Goal: Information Seeking & Learning: Understand process/instructions

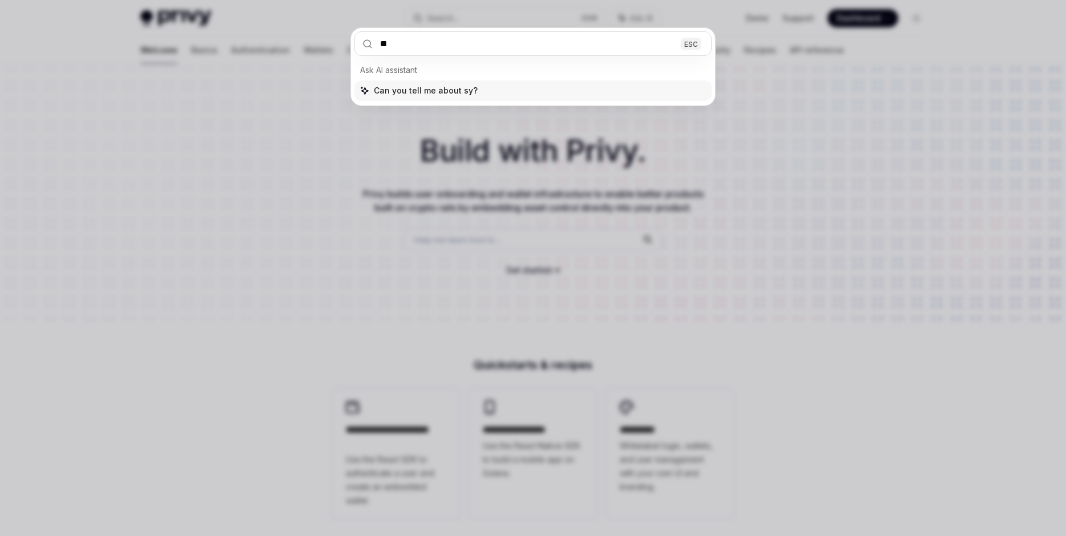
type input "***"
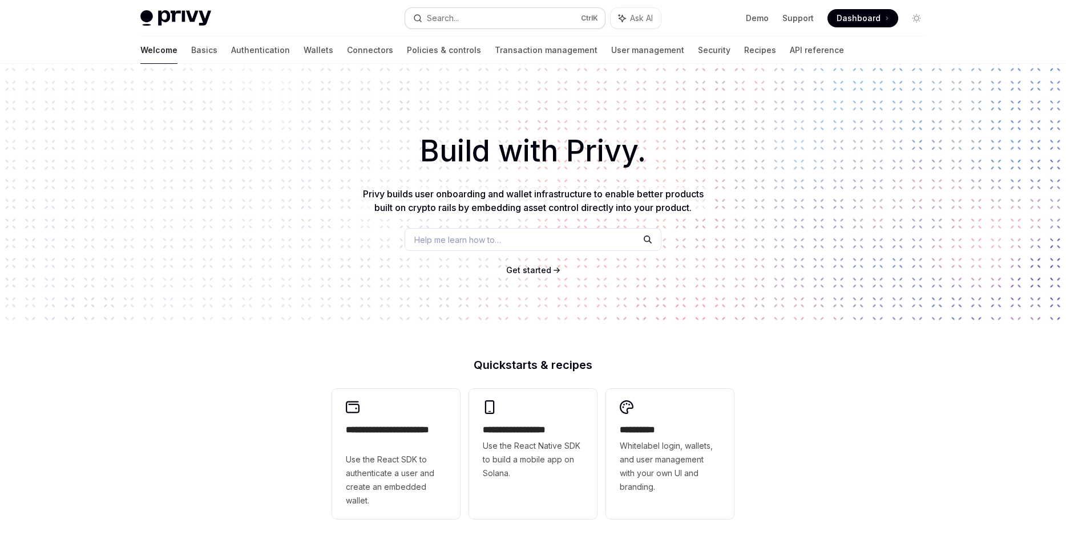
click at [545, 11] on button "Search... Ctrl K" at bounding box center [505, 18] width 200 height 21
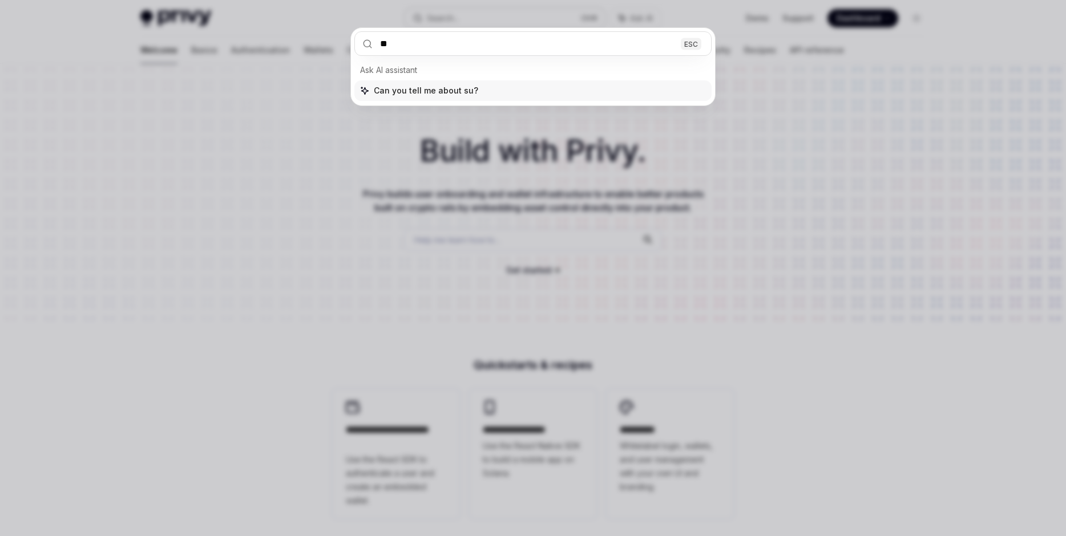
type input "***"
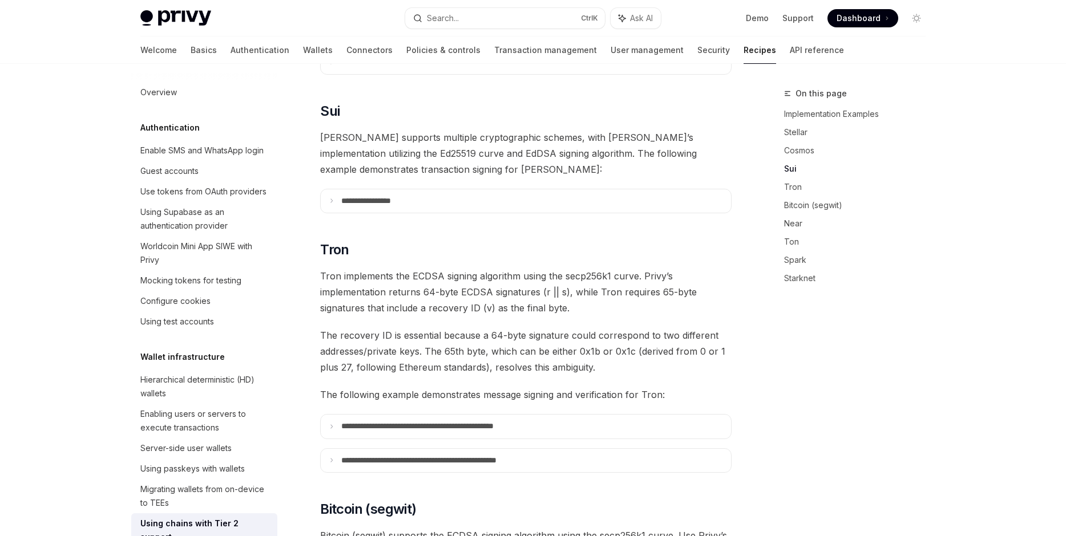
scroll to position [571, 0]
click at [473, 204] on div "**********" at bounding box center [525, 455] width 411 height 1722
click at [480, 191] on summary "**********" at bounding box center [526, 202] width 410 height 24
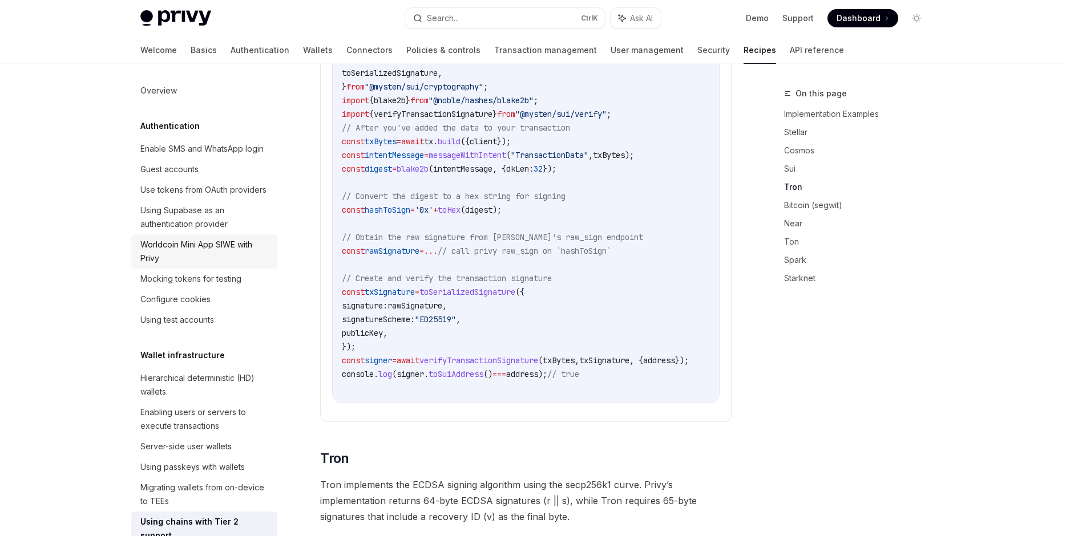
scroll to position [0, 0]
click at [303, 47] on link "Wallets" at bounding box center [318, 50] width 30 height 27
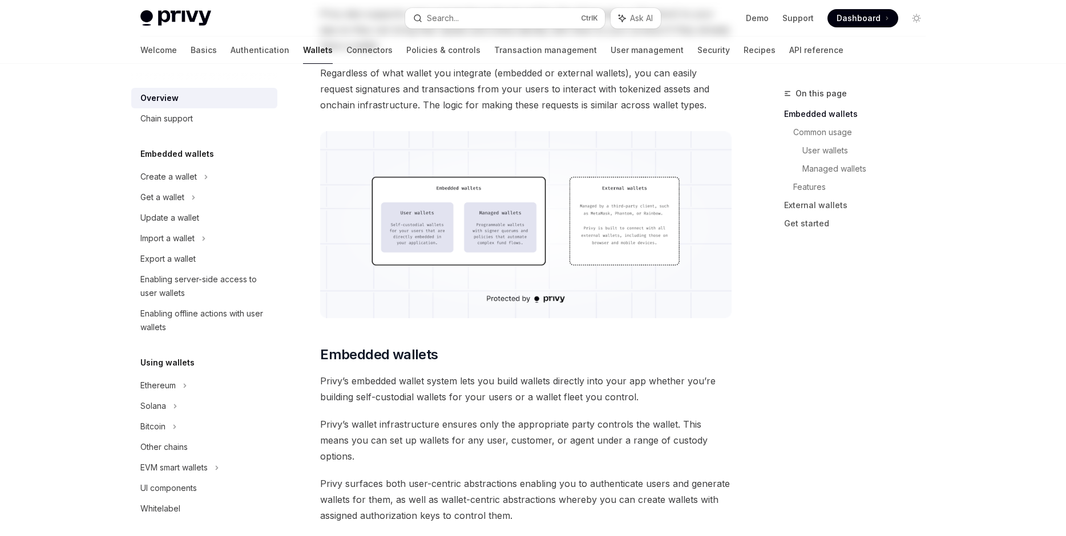
scroll to position [325, 0]
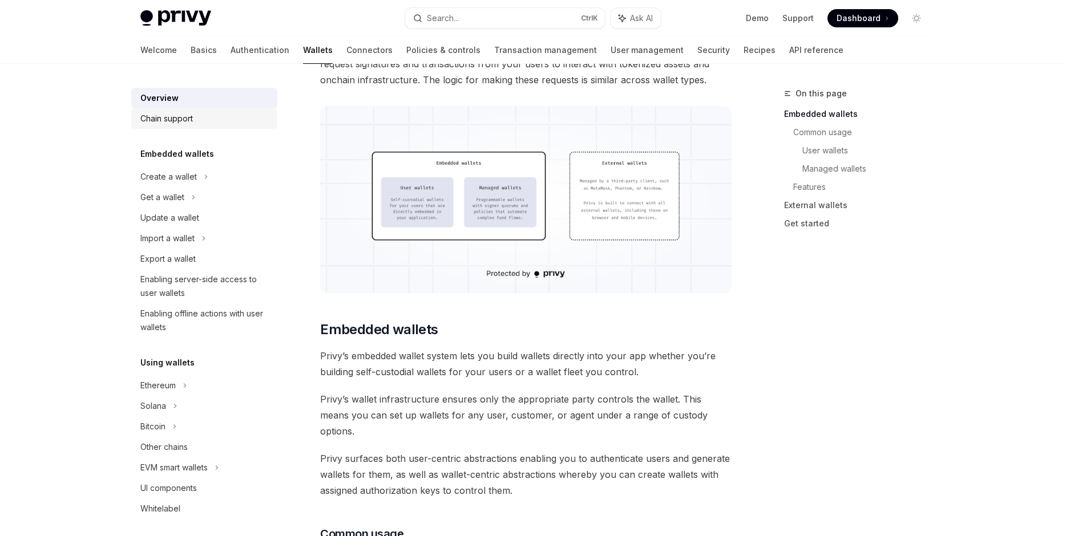
click at [204, 115] on div "Chain support" at bounding box center [205, 119] width 130 height 14
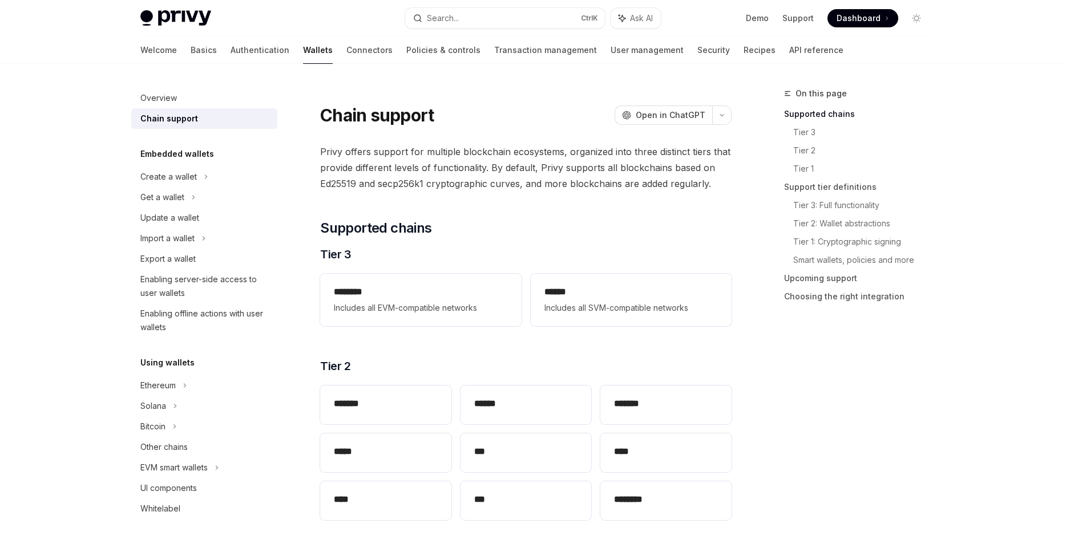
scroll to position [130, 0]
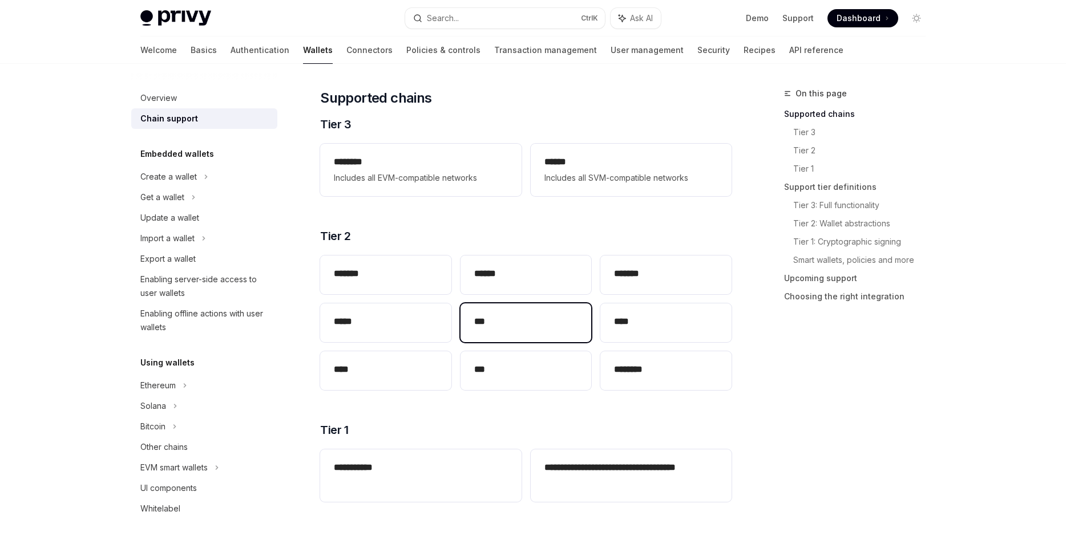
click at [519, 334] on div "***" at bounding box center [525, 323] width 131 height 39
type textarea "*"
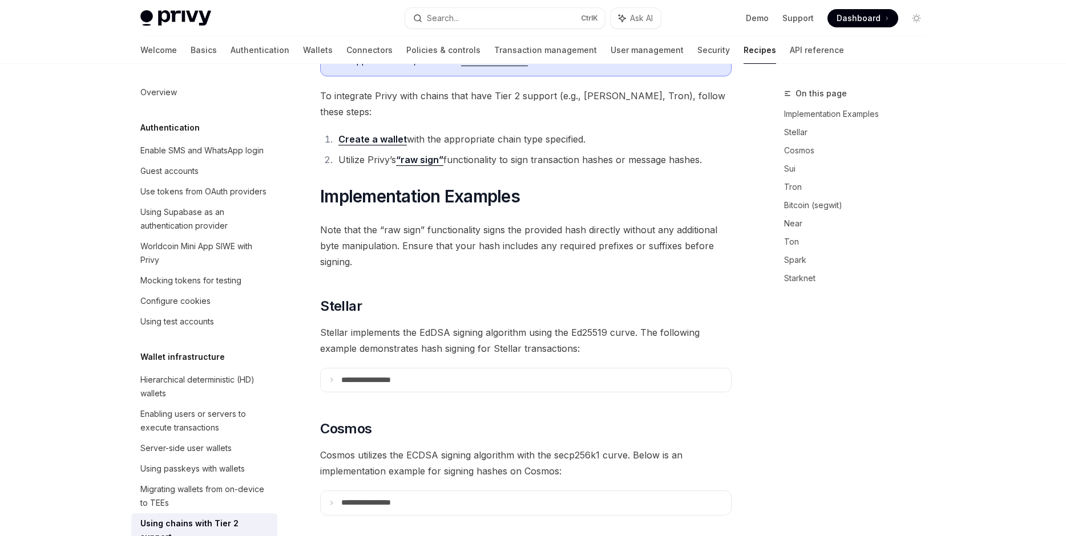
scroll to position [571, 0]
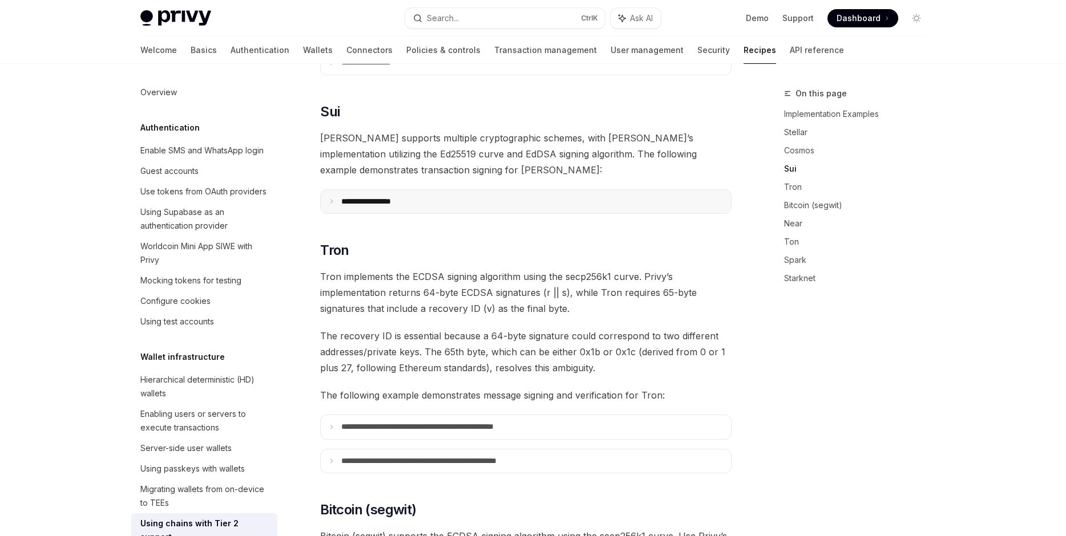
click at [502, 190] on summary "**********" at bounding box center [526, 202] width 410 height 24
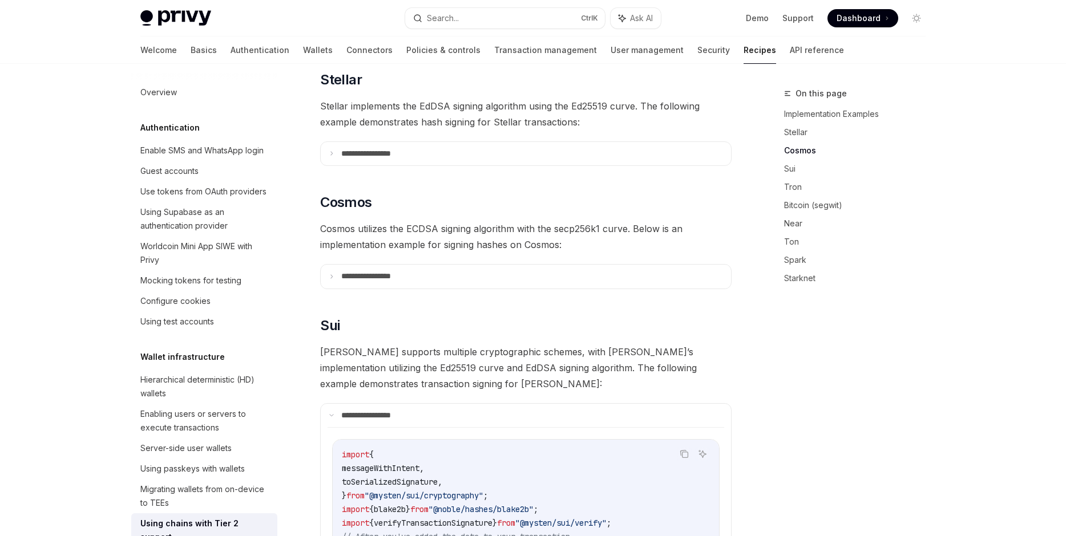
scroll to position [310, 0]
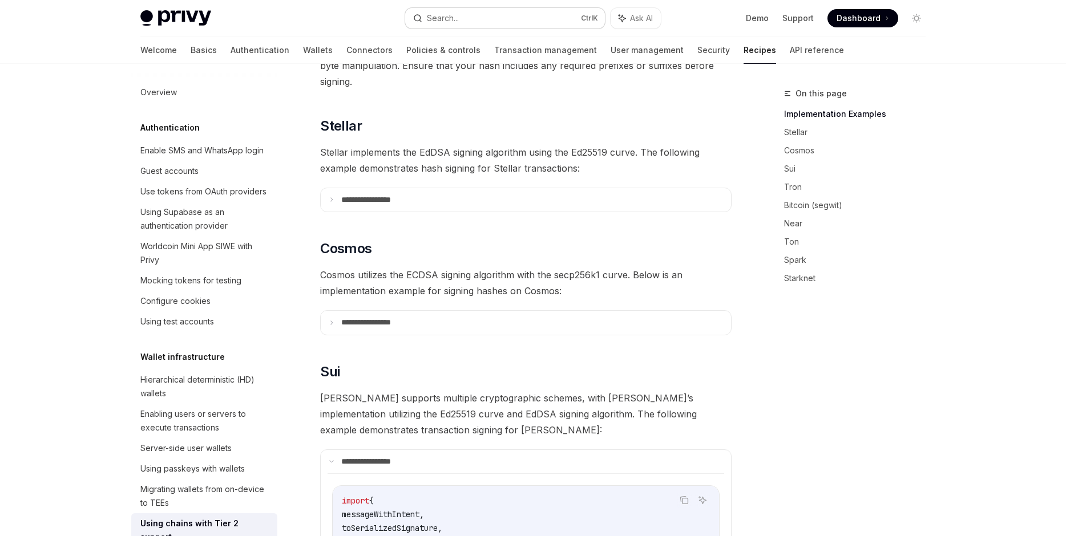
click at [543, 11] on button "Search... Ctrl K" at bounding box center [505, 18] width 200 height 21
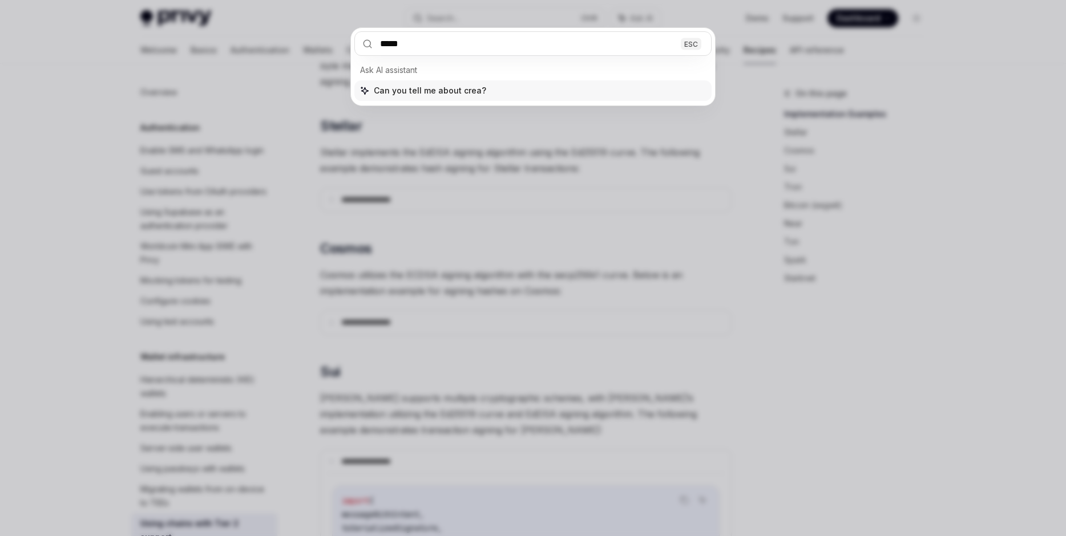
type input "******"
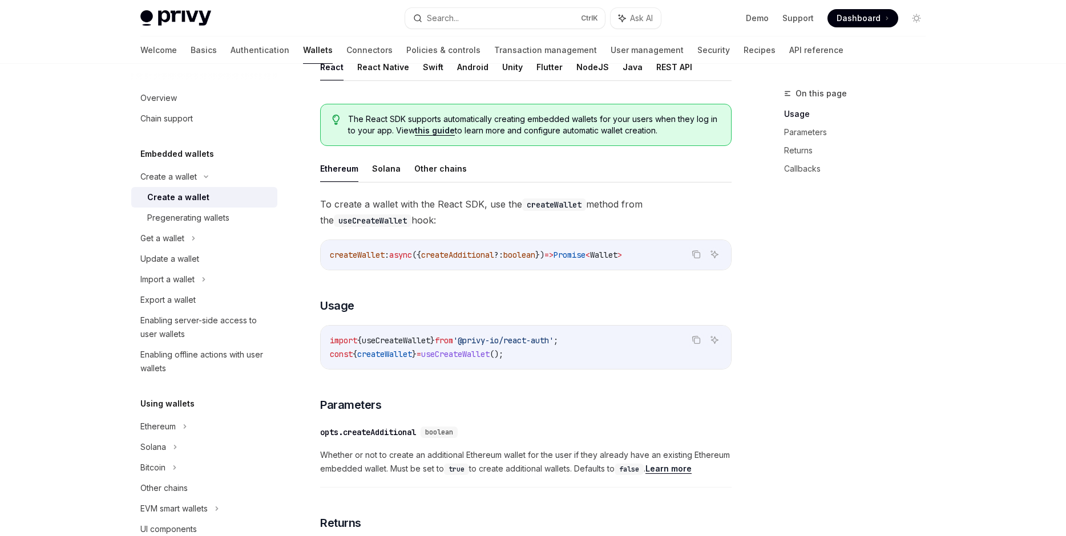
scroll to position [244, 0]
click at [393, 177] on button "Solana" at bounding box center [386, 170] width 29 height 27
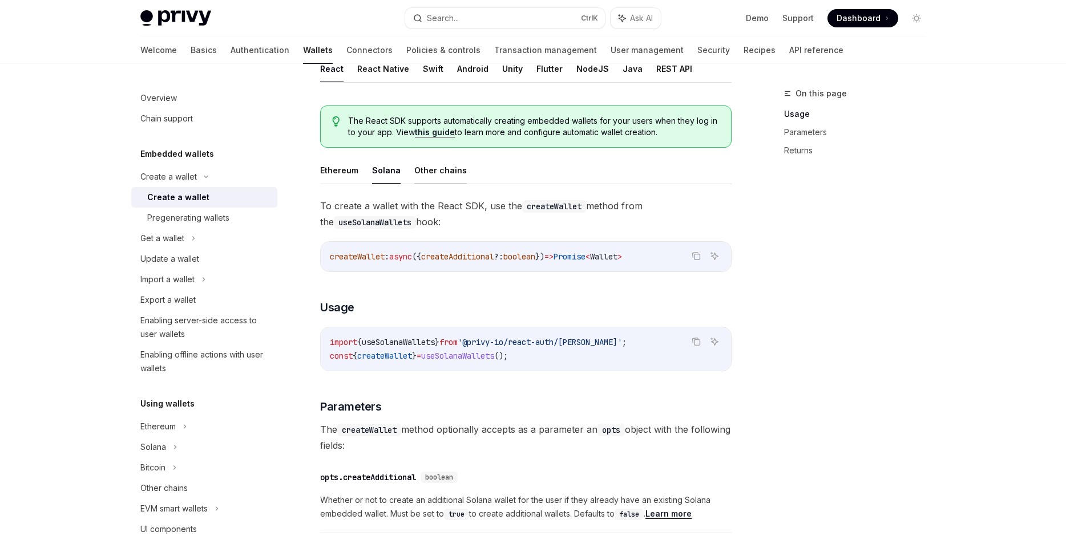
click at [424, 170] on button "Other chains" at bounding box center [440, 170] width 52 height 27
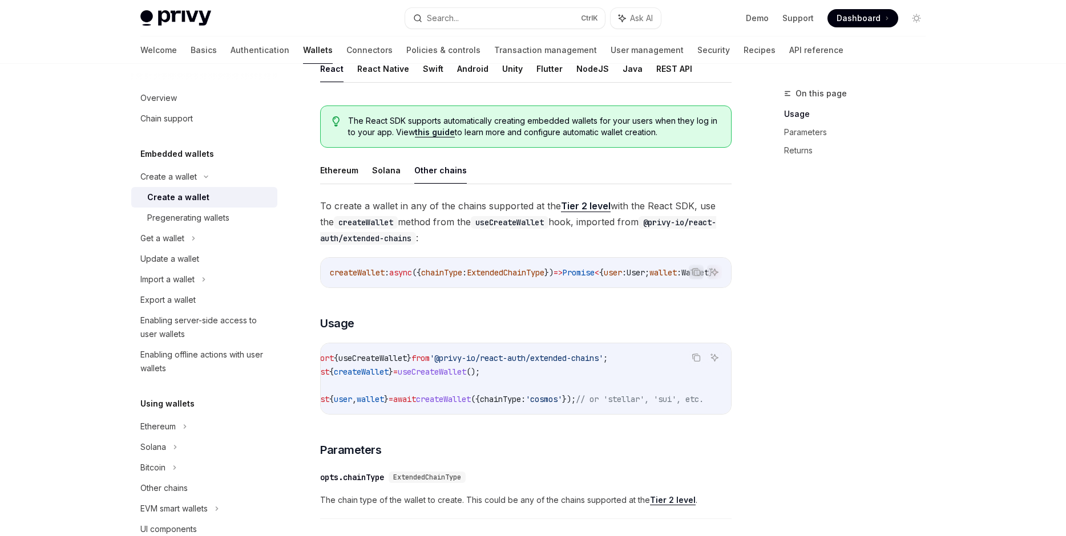
drag, startPoint x: 664, startPoint y: 387, endPoint x: 750, endPoint y: 389, distance: 86.2
click at [731, 389] on div "import { useCreateWallet } from '@privy-io/react-auth/extended-chains' ; const …" at bounding box center [526, 378] width 410 height 71
click at [729, 390] on div "Copy Ask AI import { useCreateWallet } from '@privy-io/react-auth/extended-chai…" at bounding box center [525, 379] width 411 height 72
drag, startPoint x: 708, startPoint y: 398, endPoint x: 525, endPoint y: 390, distance: 183.3
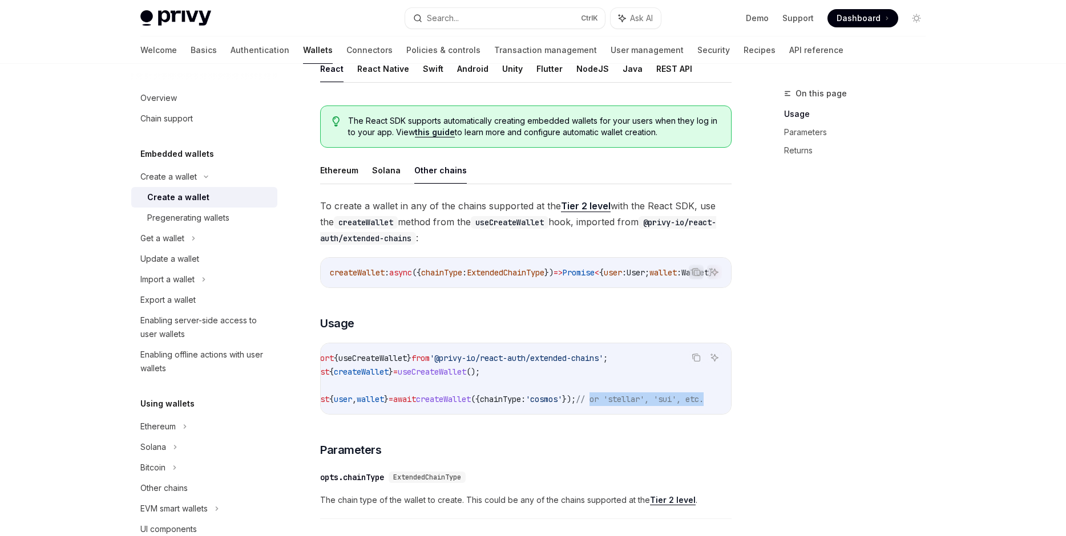
click at [525, 390] on code "import { useCreateWallet } from '@privy-io/react-auth/extended-chains' ; const …" at bounding box center [518, 378] width 425 height 55
click at [517, 389] on code "import { useCreateWallet } from '@privy-io/react-auth/extended-chains' ; const …" at bounding box center [518, 378] width 425 height 55
drag, startPoint x: 559, startPoint y: 386, endPoint x: 505, endPoint y: 375, distance: 55.3
click at [506, 376] on code "import { useCreateWallet } from '@privy-io/react-auth/extended-chains' ; const …" at bounding box center [518, 378] width 425 height 55
click at [505, 375] on code "import { useCreateWallet } from '@privy-io/react-auth/extended-chains' ; const …" at bounding box center [518, 378] width 425 height 55
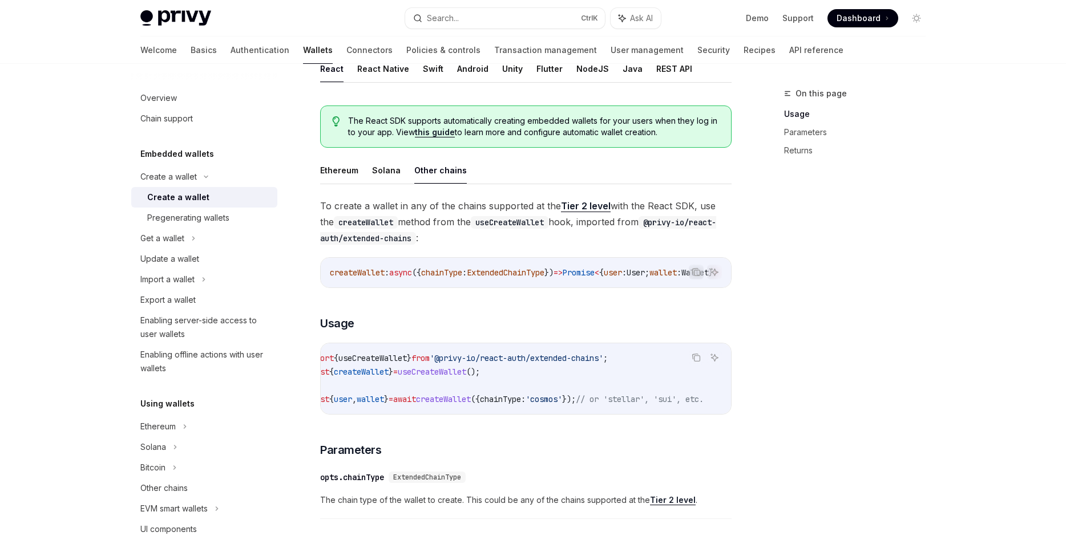
click at [369, 164] on ul "Ethereum Solana Other chains" at bounding box center [525, 170] width 411 height 27
click at [373, 165] on button "Solana" at bounding box center [386, 170] width 29 height 27
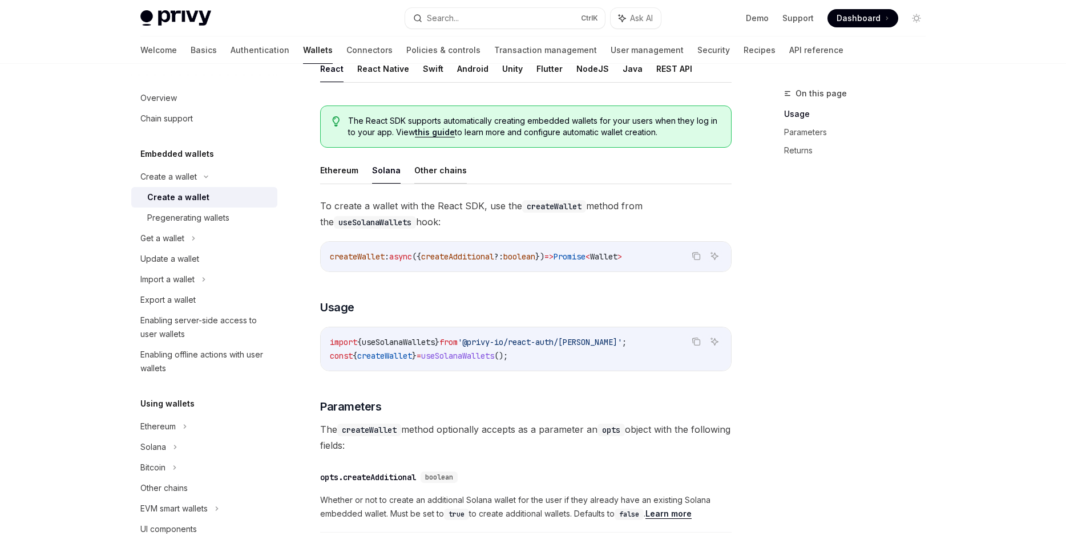
click at [417, 158] on button "Other chains" at bounding box center [440, 170] width 52 height 27
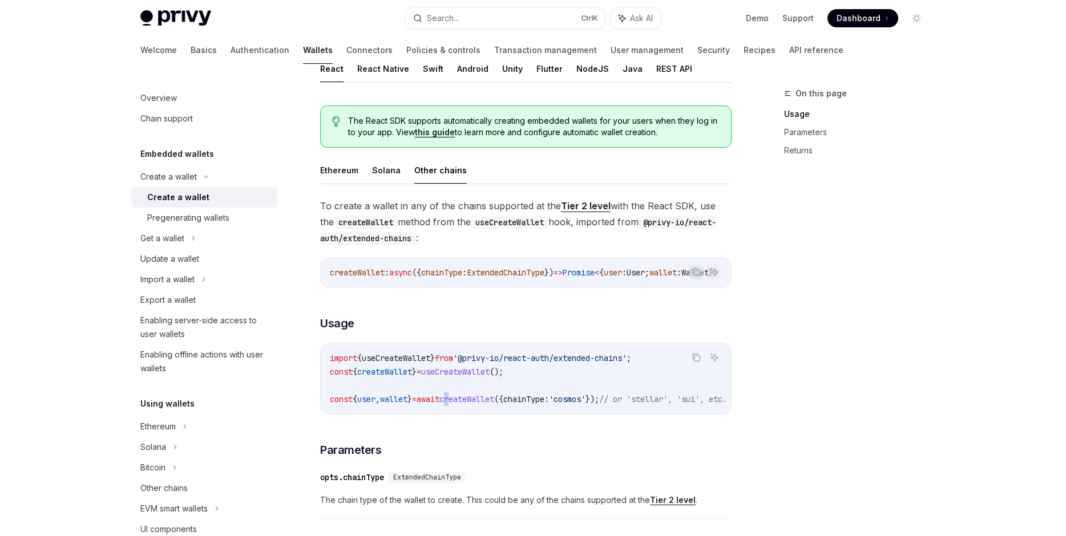
drag, startPoint x: 471, startPoint y: 400, endPoint x: 497, endPoint y: 395, distance: 26.6
click at [494, 397] on span "createWallet" at bounding box center [466, 399] width 55 height 10
click at [494, 395] on span "createWallet" at bounding box center [466, 399] width 55 height 10
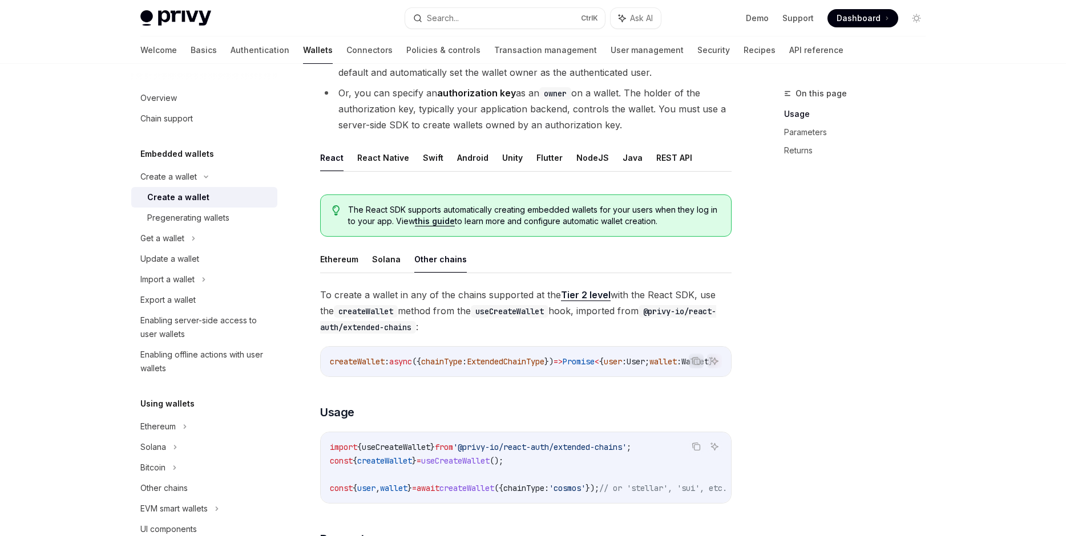
scroll to position [179, 0]
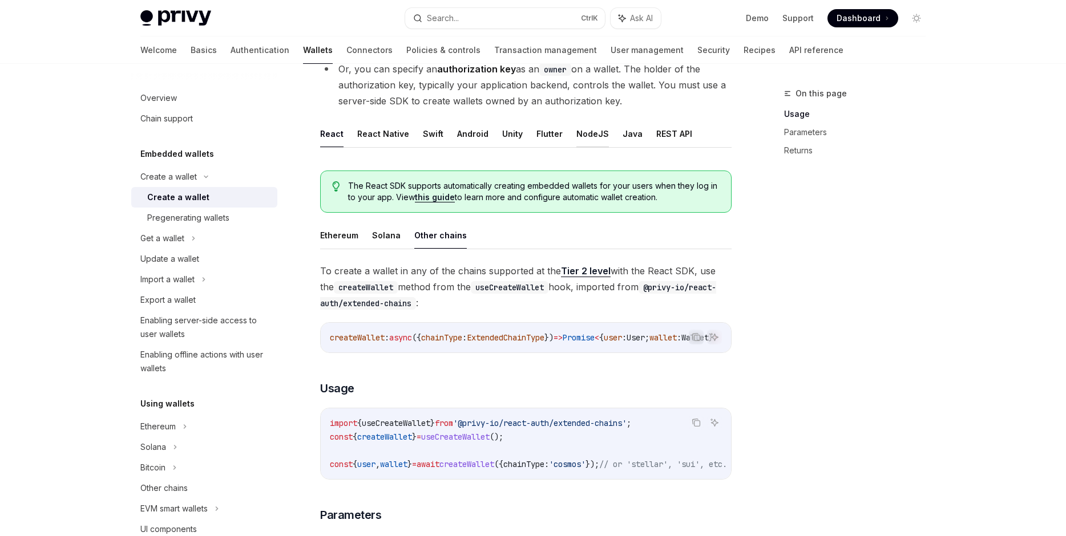
click at [594, 134] on button "NodeJS" at bounding box center [592, 133] width 33 height 27
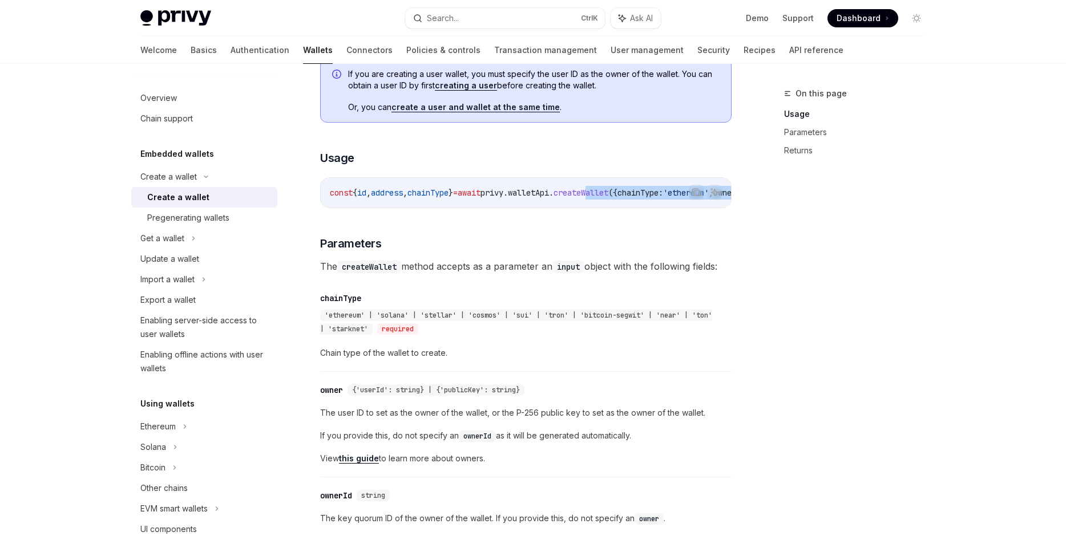
scroll to position [0, 35]
drag, startPoint x: 645, startPoint y: 192, endPoint x: 738, endPoint y: 202, distance: 93.5
click at [731, 202] on div "const { id , address , chainType } = await privy . walletApi . createWallet ({ …" at bounding box center [526, 193] width 410 height 30
click at [632, 198] on code "const { id , address , chainType } = await privy . walletApi . createWallet ({ …" at bounding box center [579, 193] width 571 height 14
click at [706, 195] on span "const { id , address , chainType } = await privy . walletApi . createWallet ({ …" at bounding box center [565, 193] width 543 height 10
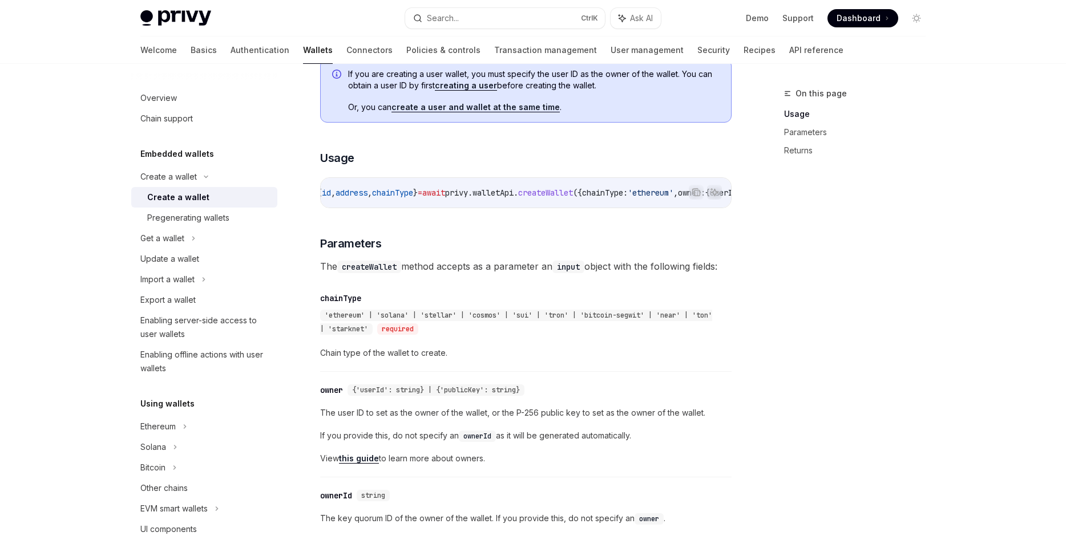
click at [636, 203] on div "const { id , address , chainType } = await privy . walletApi . createWallet ({ …" at bounding box center [526, 193] width 410 height 30
drag, startPoint x: 643, startPoint y: 197, endPoint x: 825, endPoint y: 196, distance: 182.0
click at [731, 192] on div "const { id , address , chainType } = await privy . walletApi . createWallet ({ …" at bounding box center [526, 193] width 410 height 30
click at [596, 202] on div "const { id , address , chainType } = await privy . walletApi . createWallet ({ …" at bounding box center [526, 193] width 410 height 30
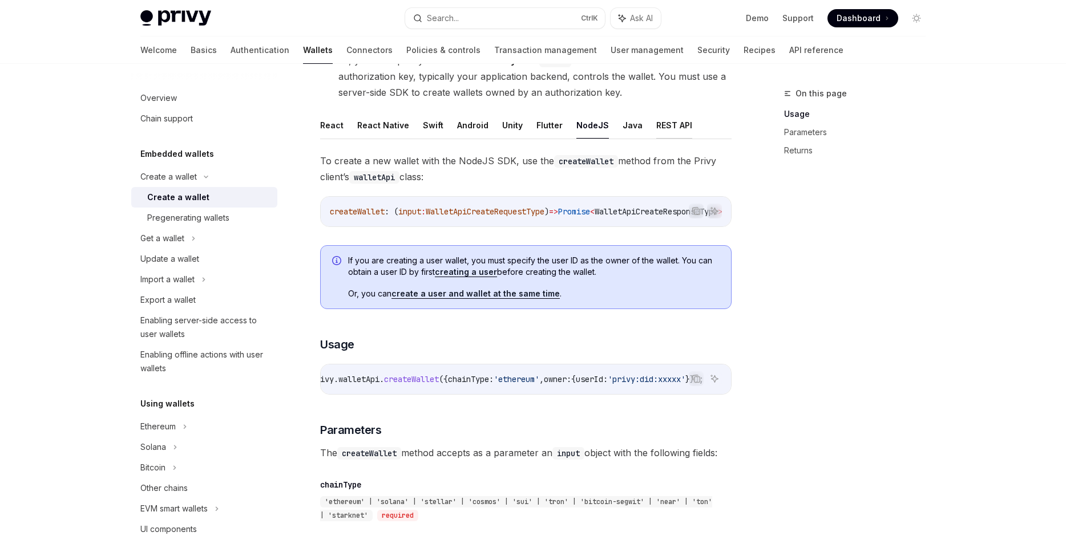
scroll to position [114, 0]
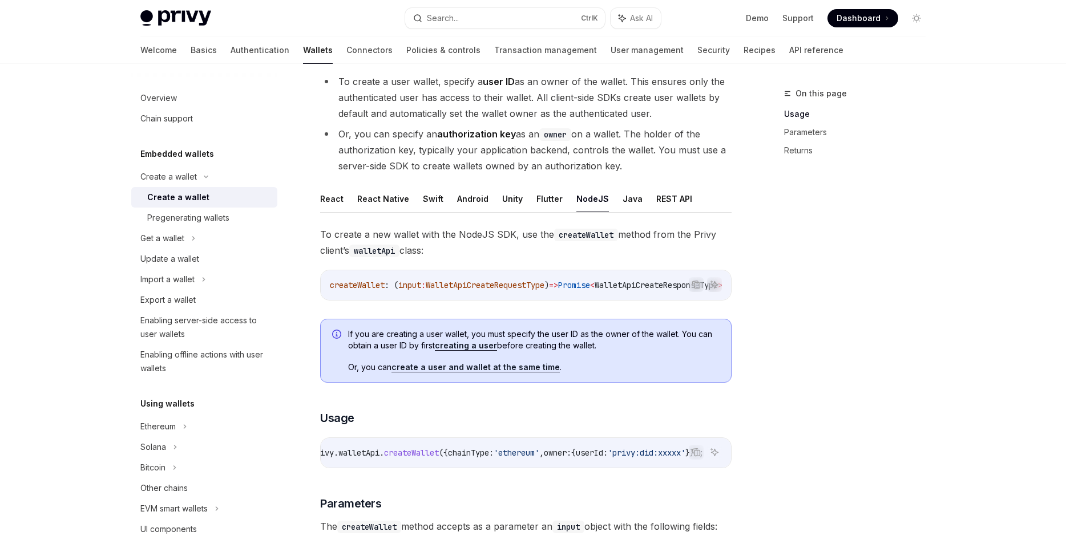
click at [682, 203] on ul "React React Native Swift Android Unity Flutter NodeJS Java REST API" at bounding box center [525, 198] width 411 height 27
click at [674, 202] on button "REST API" at bounding box center [674, 198] width 36 height 27
type textarea "*"
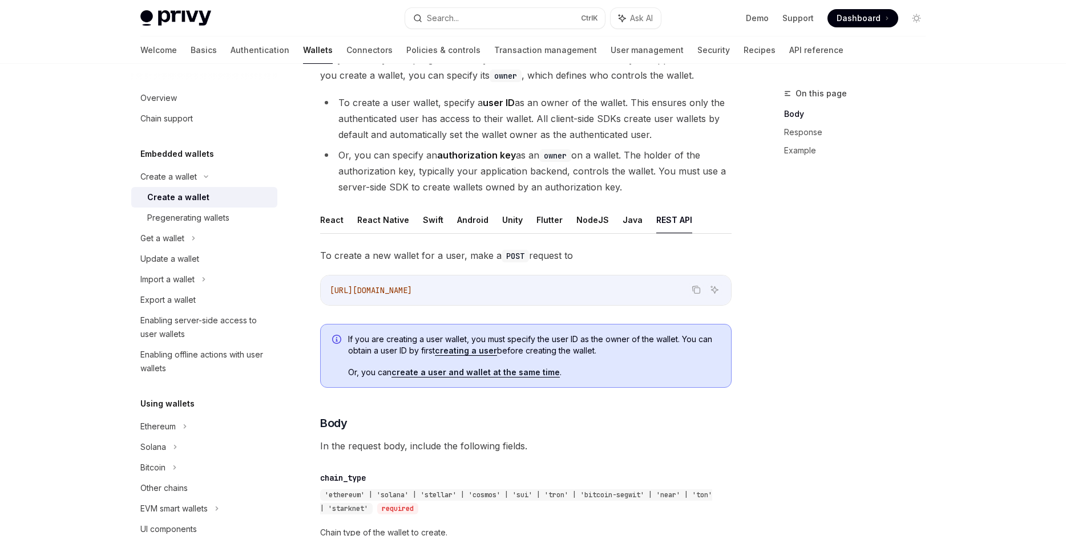
scroll to position [65, 0]
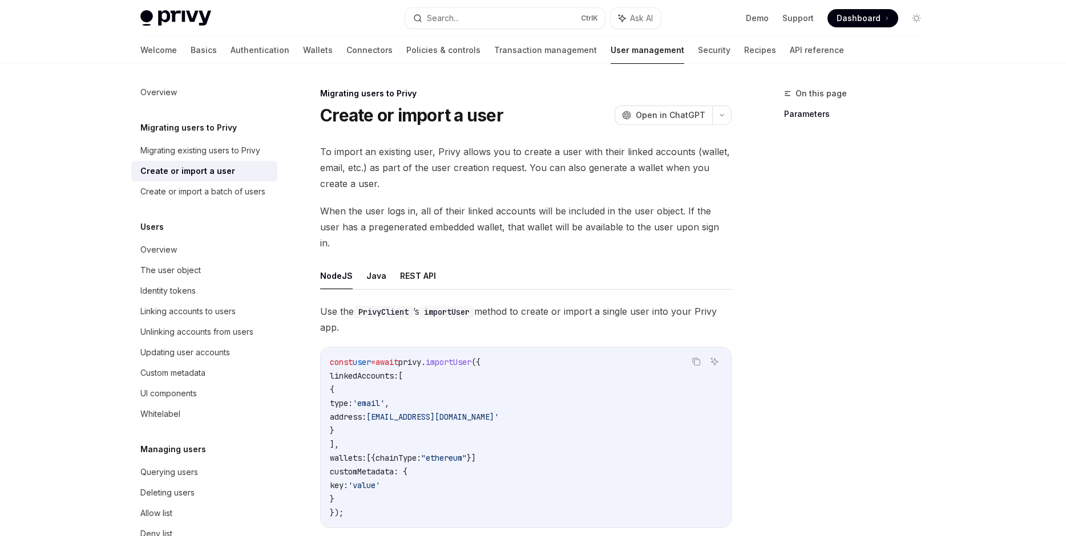
scroll to position [65, 0]
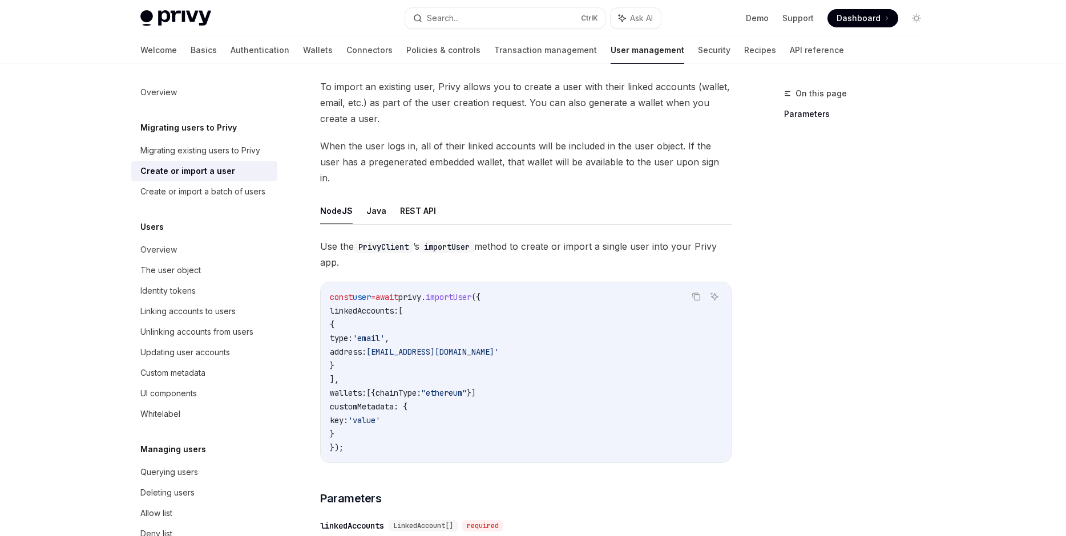
click at [337, 201] on button "NodeJS" at bounding box center [336, 210] width 33 height 27
type textarea "*"
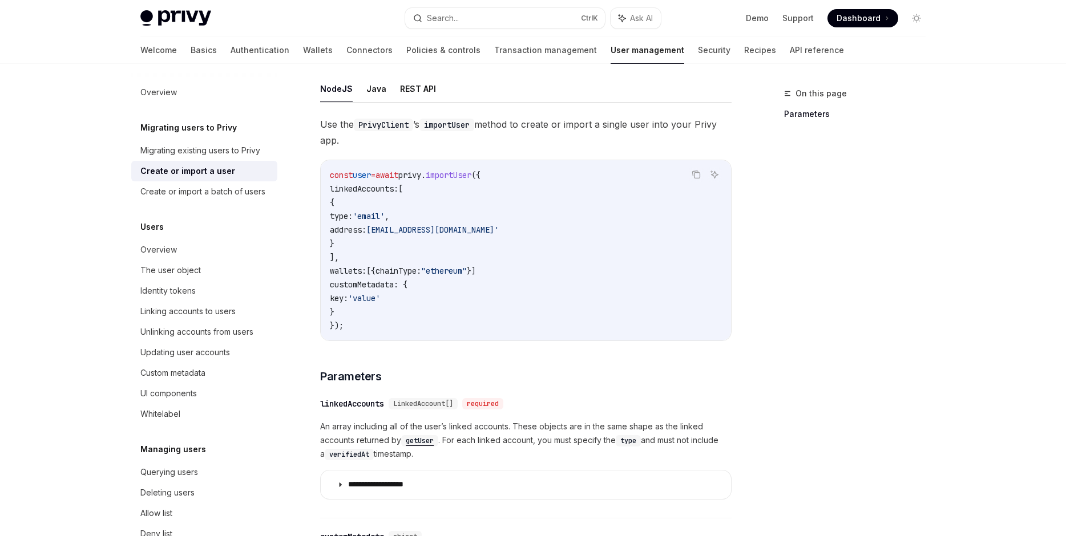
scroll to position [130, 0]
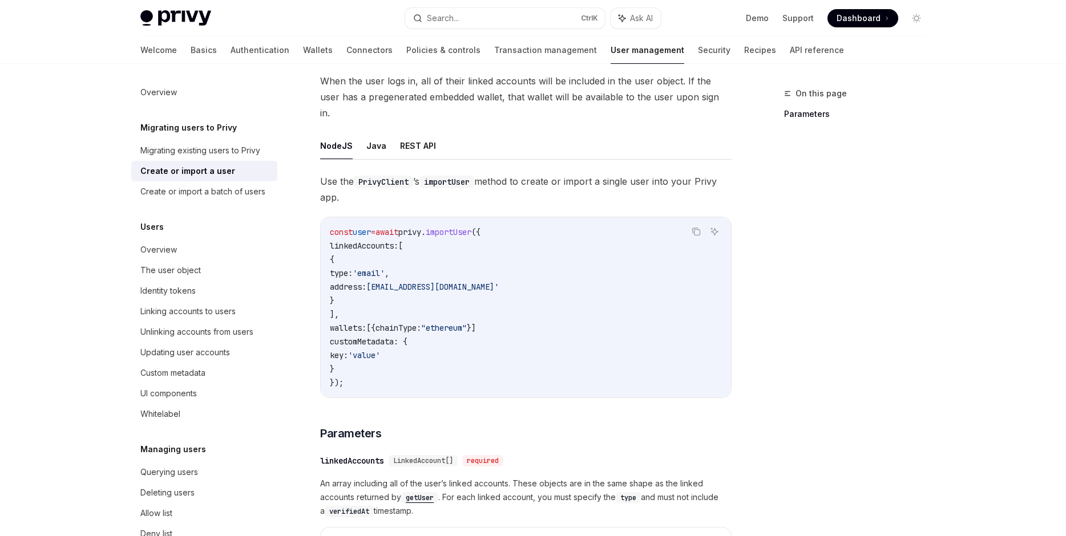
click at [438, 217] on div "const user = await privy . importUser ({ linkedAccounts: [ { type: 'email' , ad…" at bounding box center [526, 307] width 410 height 180
click at [421, 227] on span "privy" at bounding box center [409, 232] width 23 height 10
copy span "privy"
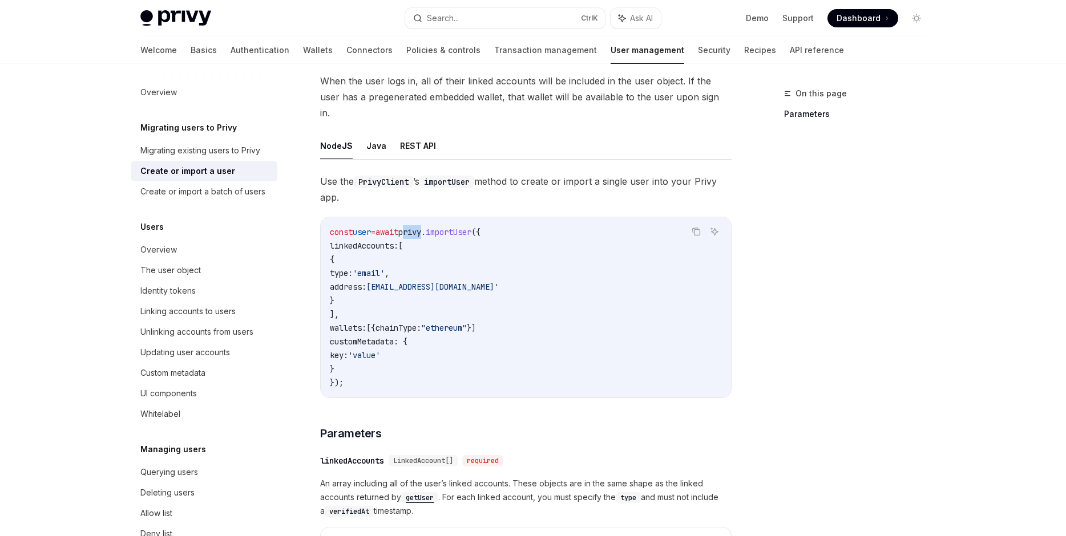
drag, startPoint x: 489, startPoint y: 310, endPoint x: 455, endPoint y: 340, distance: 45.3
click at [467, 323] on span ""ethereum"" at bounding box center [444, 328] width 46 height 10
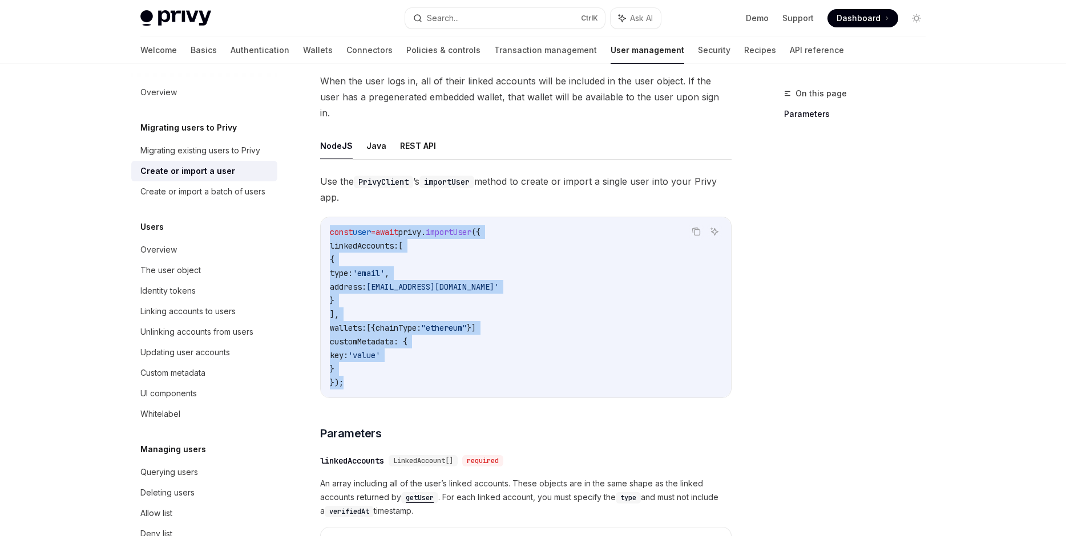
drag, startPoint x: 423, startPoint y: 373, endPoint x: 320, endPoint y: 219, distance: 185.3
click at [321, 219] on div "const user = await privy . importUser ({ linkedAccounts: [ { type: 'email' , ad…" at bounding box center [526, 307] width 410 height 180
copy code "const user = await privy . importUser ({ linkedAccounts: [ { type: 'email' , ad…"
click at [508, 28] on button "Search... Ctrl K" at bounding box center [505, 18] width 200 height 21
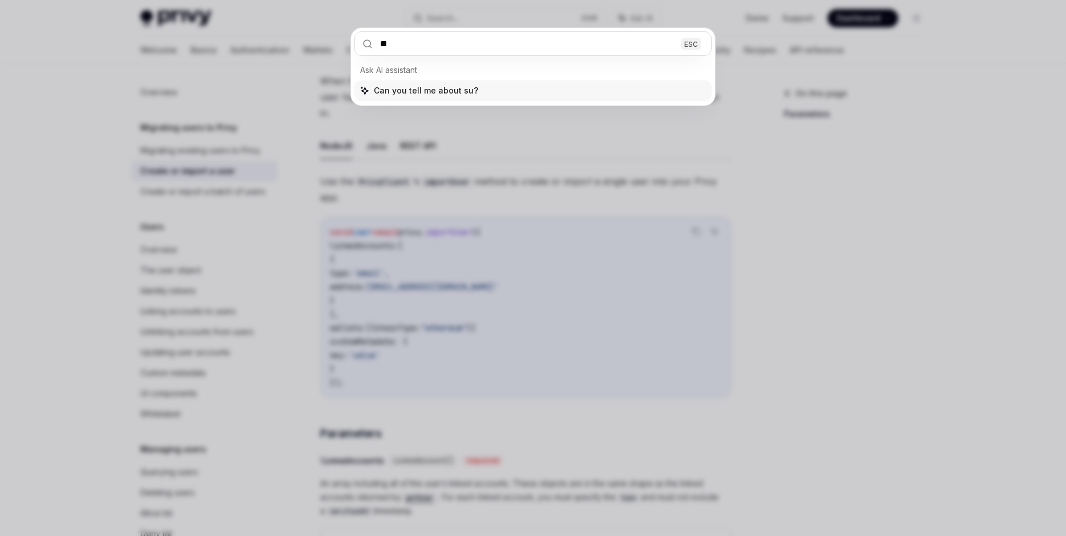
type input "***"
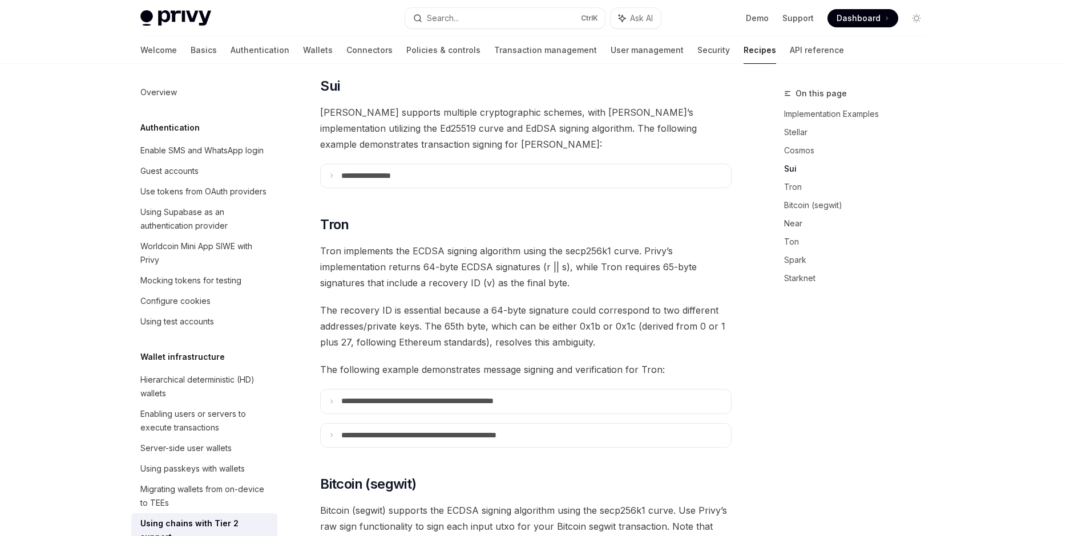
scroll to position [571, 0]
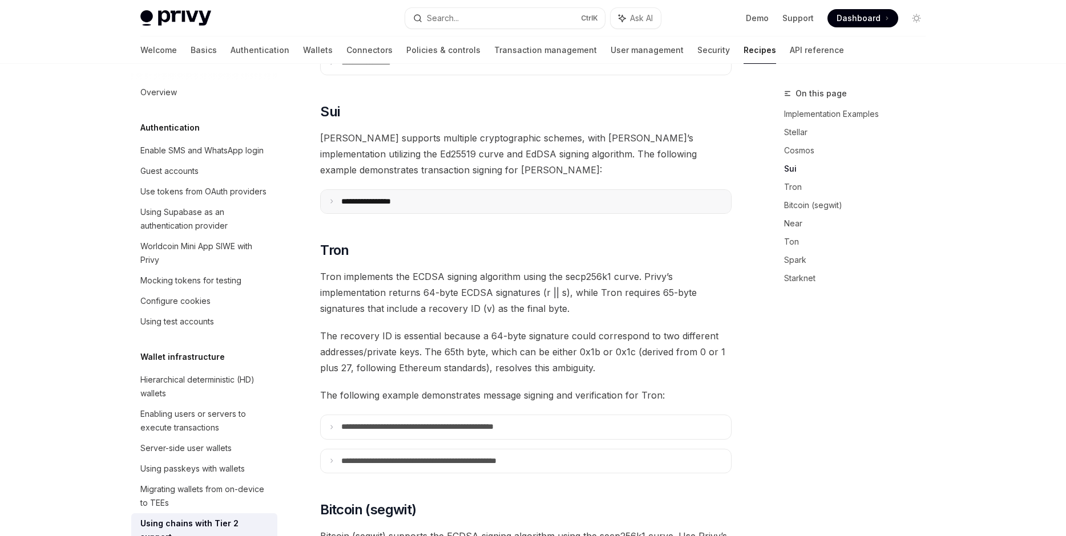
click at [554, 190] on summary "**********" at bounding box center [526, 202] width 410 height 24
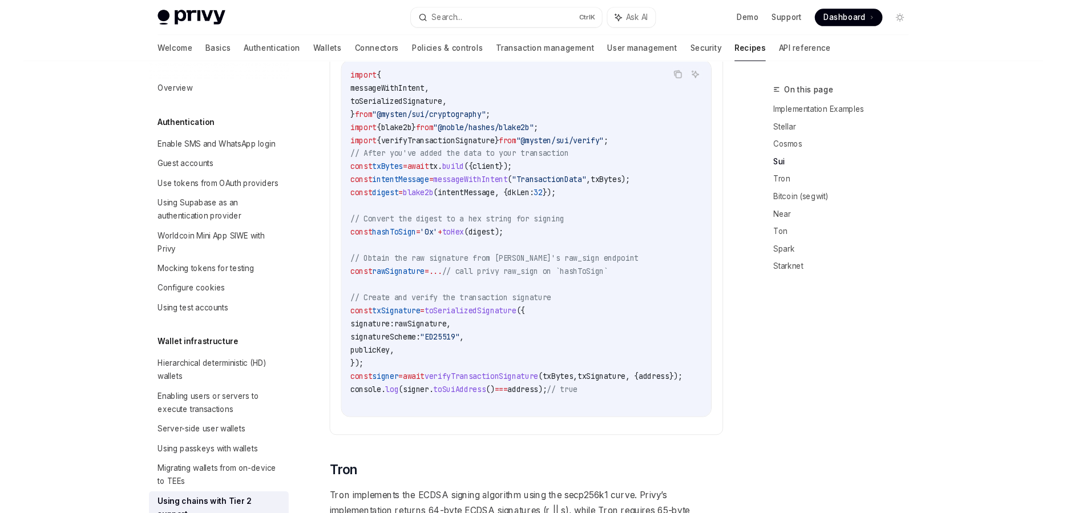
scroll to position [701, 0]
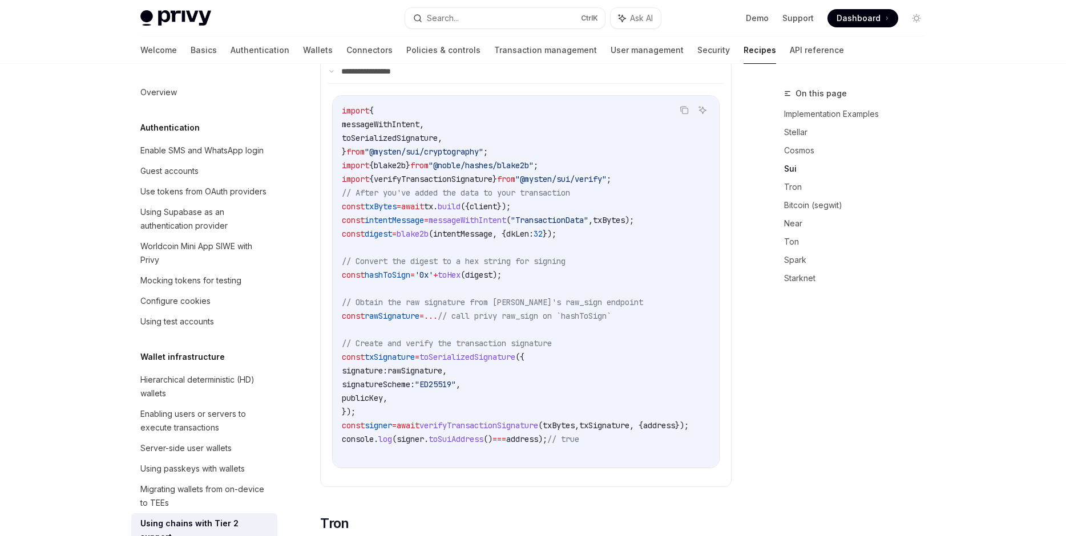
click at [397, 224] on span "toSerializedSignature" at bounding box center [394, 218] width 5 height 10
click at [372, 265] on span "publicKey" at bounding box center [358, 259] width 32 height 10
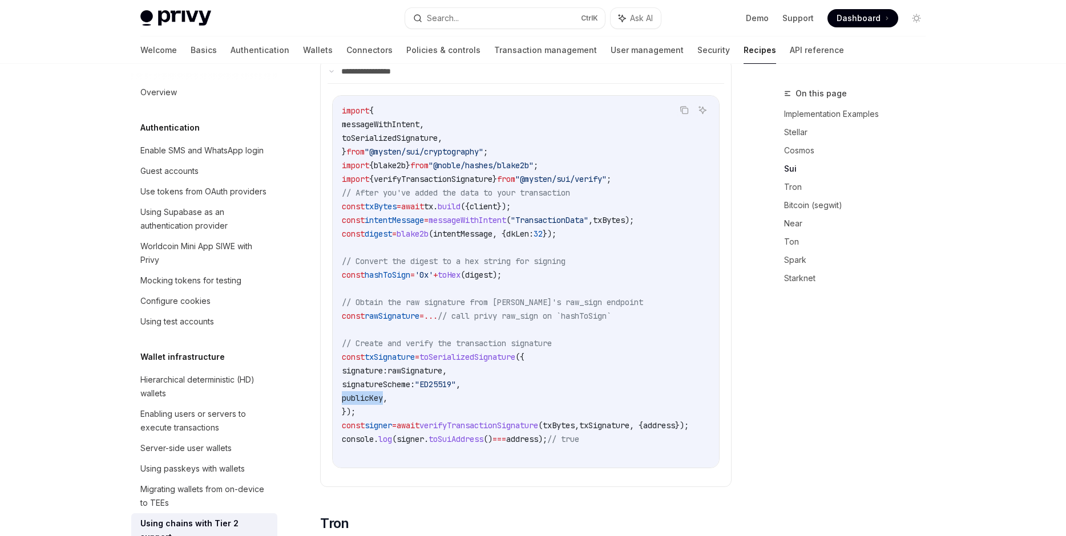
copy span "publicKey"
type textarea "*"
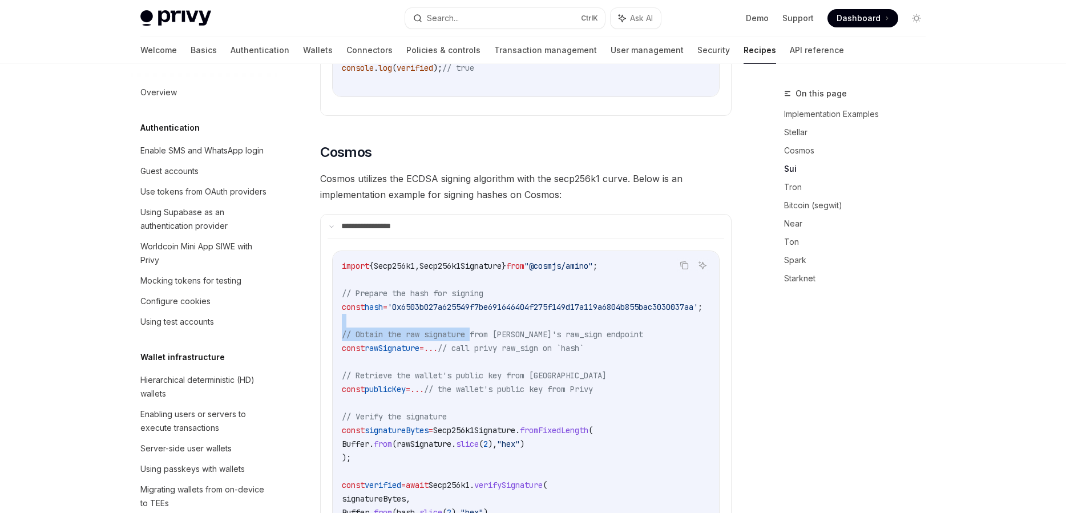
drag, startPoint x: 473, startPoint y: 312, endPoint x: 483, endPoint y: 320, distance: 12.9
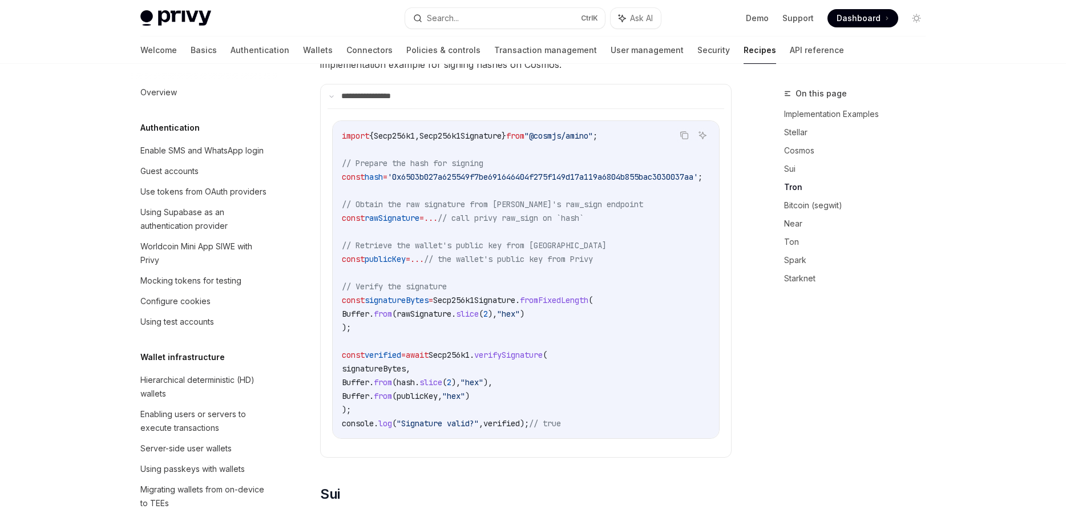
drag, startPoint x: 424, startPoint y: 362, endPoint x: 400, endPoint y: 369, distance: 25.1
click at [415, 377] on span "hash" at bounding box center [406, 382] width 18 height 10
drag, startPoint x: 373, startPoint y: 381, endPoint x: 380, endPoint y: 391, distance: 12.7
click at [464, 391] on span ""hex"" at bounding box center [453, 396] width 23 height 10
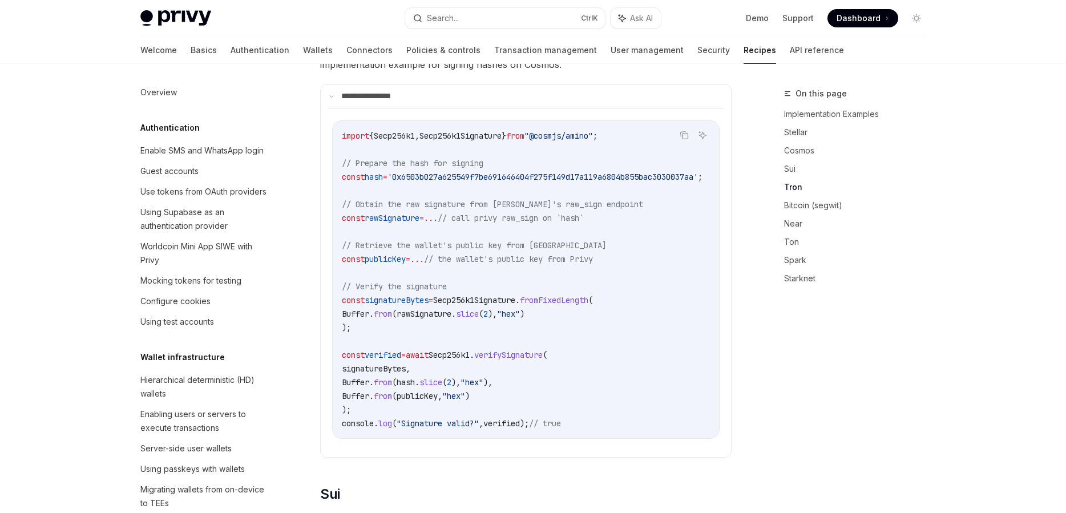
click at [438, 391] on span "publicKey" at bounding box center [417, 396] width 41 height 10
copy span "publicKey"
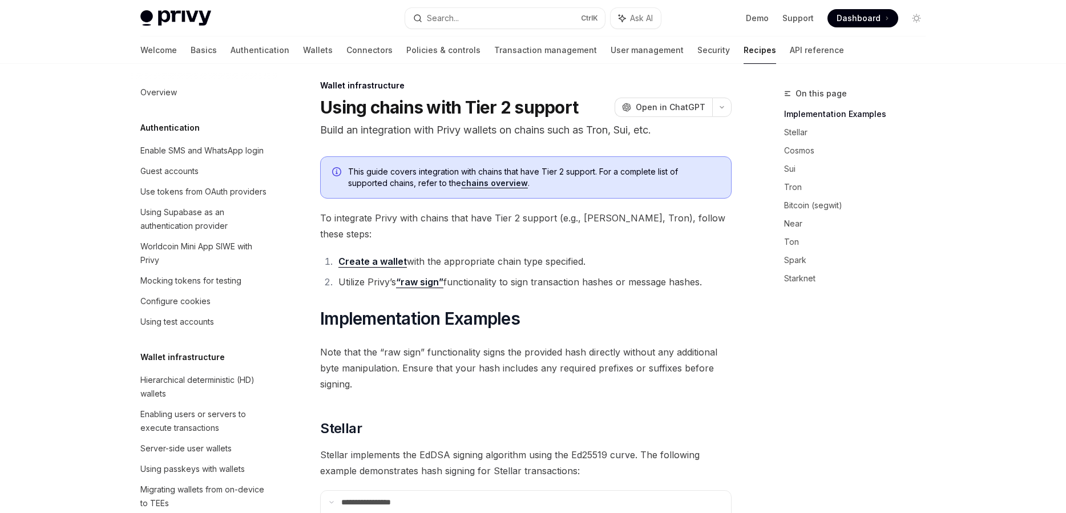
scroll to position [0, 0]
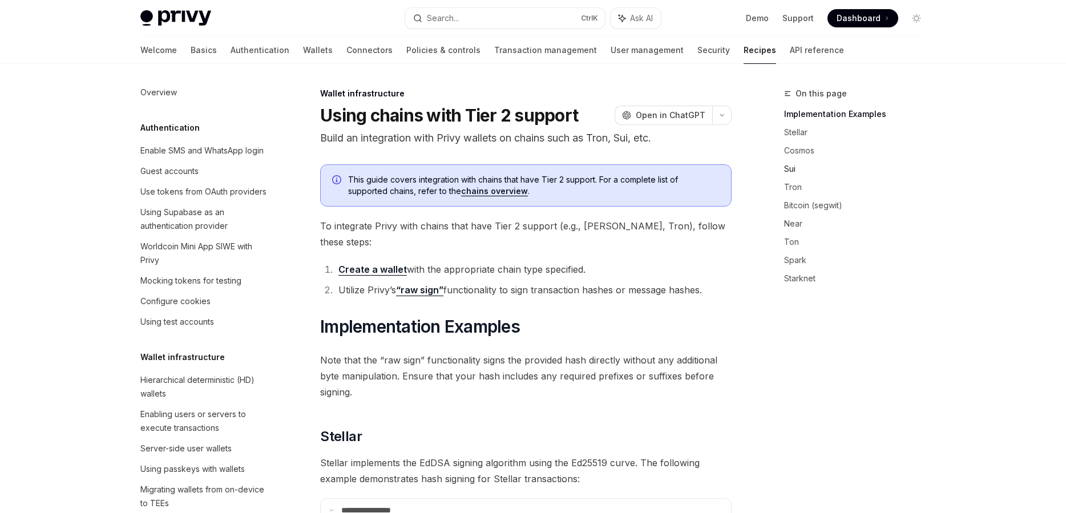
click at [790, 167] on link "Sui" at bounding box center [859, 169] width 151 height 18
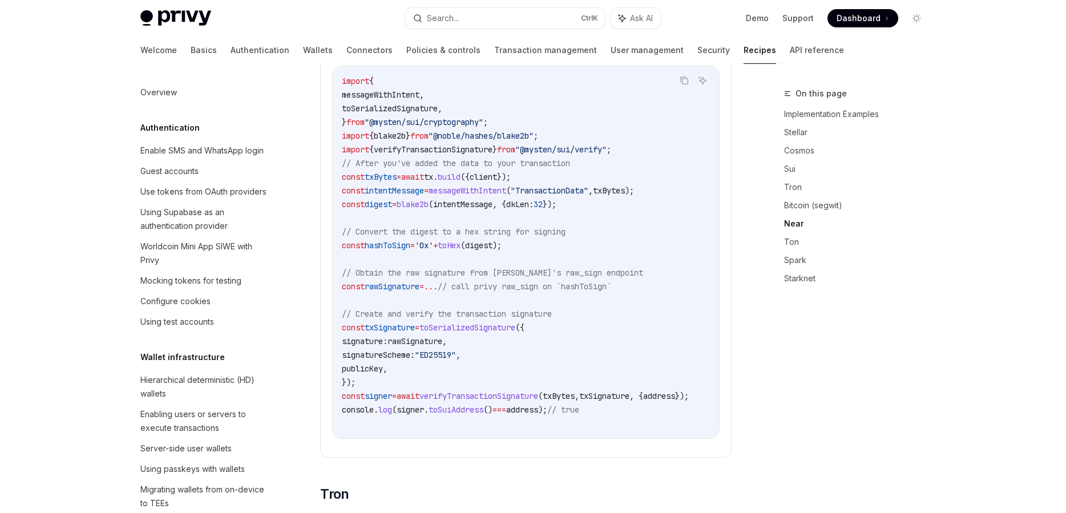
scroll to position [1408, 0]
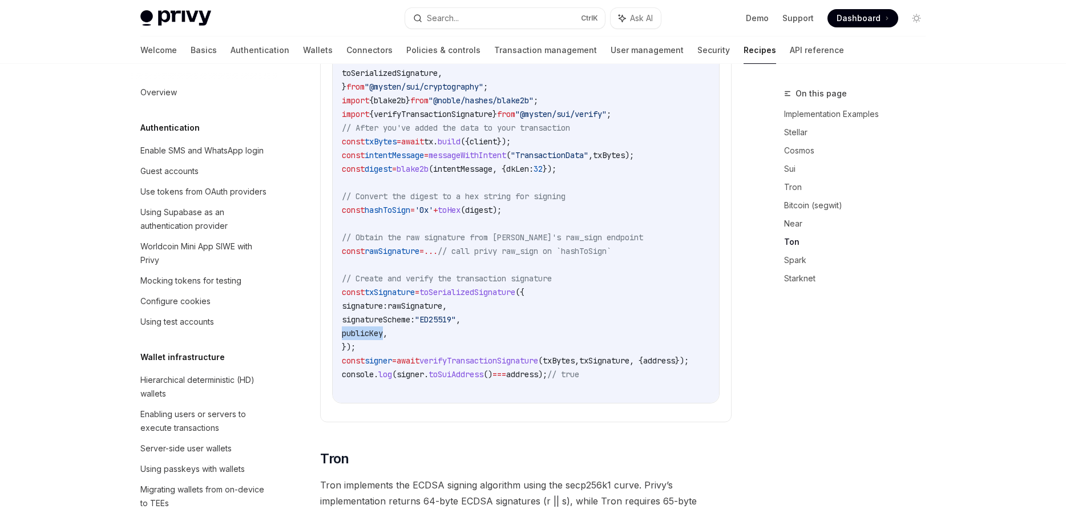
copy span "publicKey"
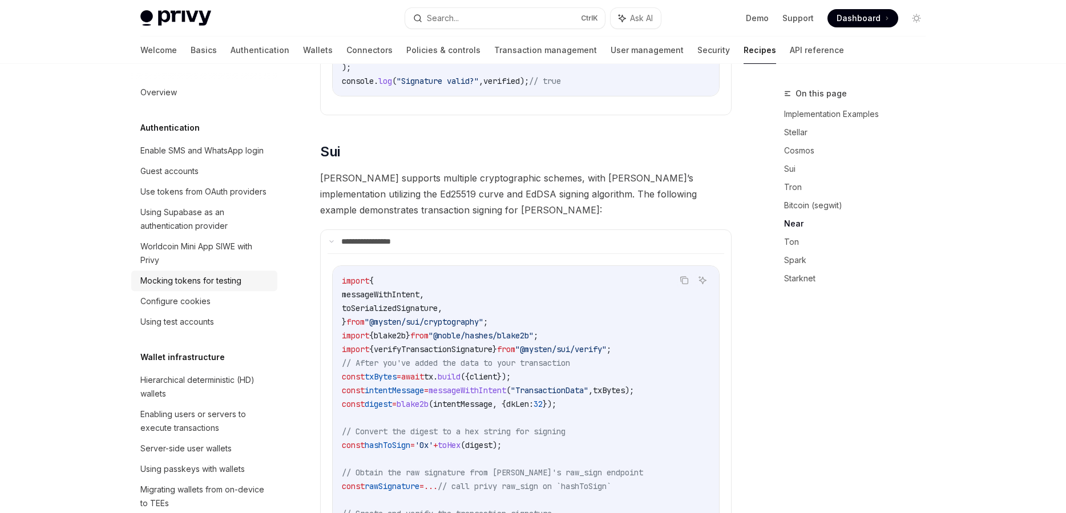
scroll to position [1148, 0]
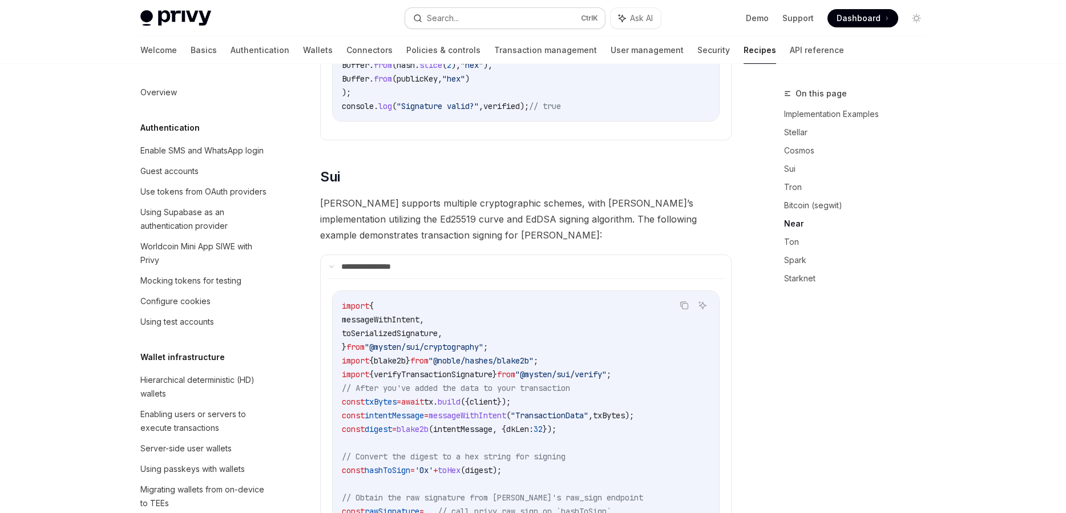
click at [529, 16] on button "Search... Ctrl K" at bounding box center [505, 18] width 200 height 21
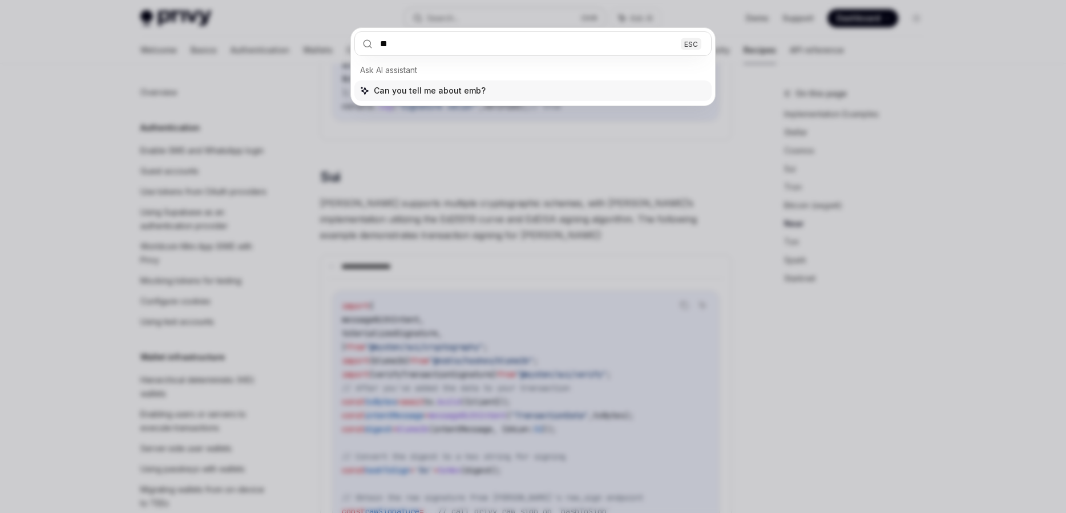
type input "*"
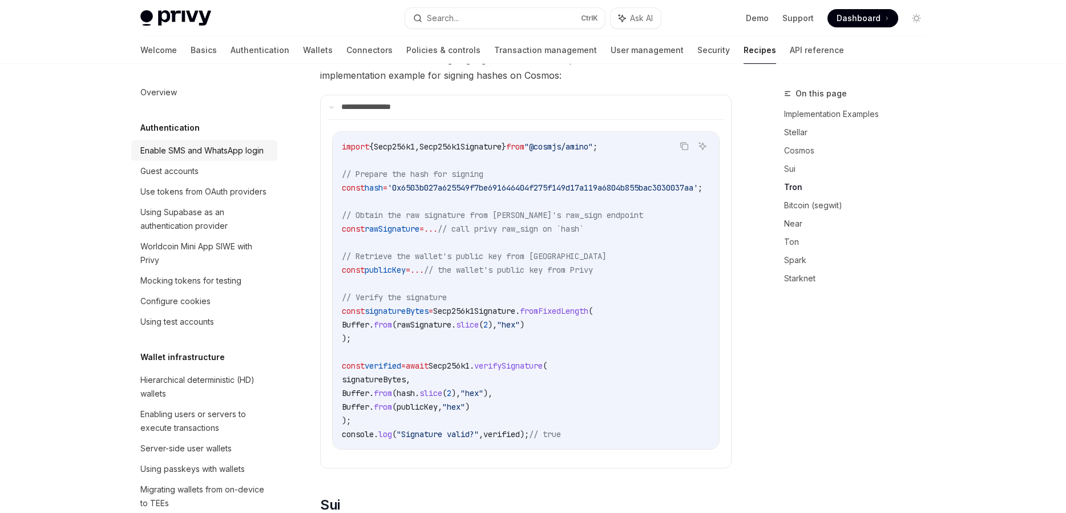
scroll to position [563, 0]
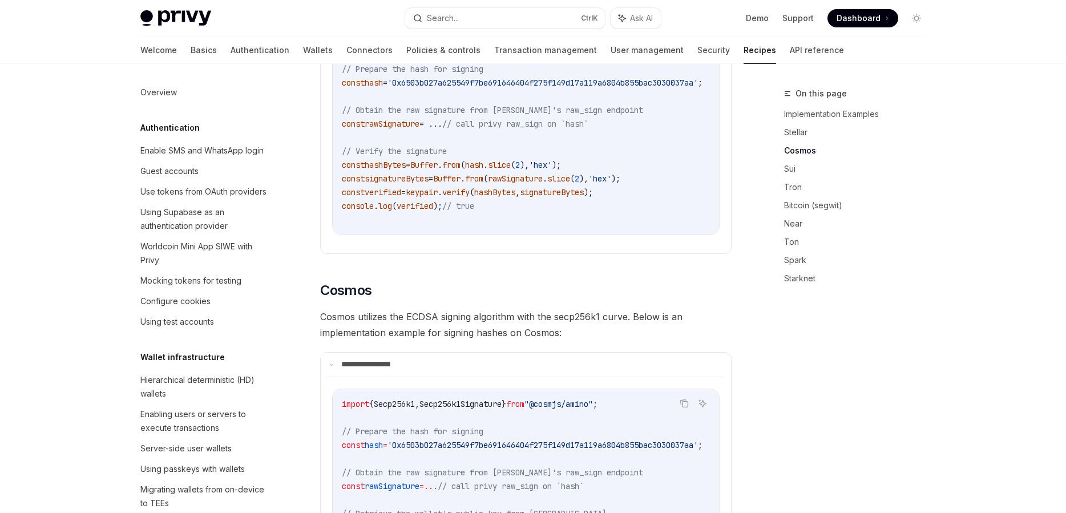
click at [613, 58] on div "Welcome Basics Authentication Wallets Connectors Policies & controls Transactio…" at bounding box center [492, 50] width 704 height 27
click at [611, 58] on link "User management" at bounding box center [647, 50] width 73 height 27
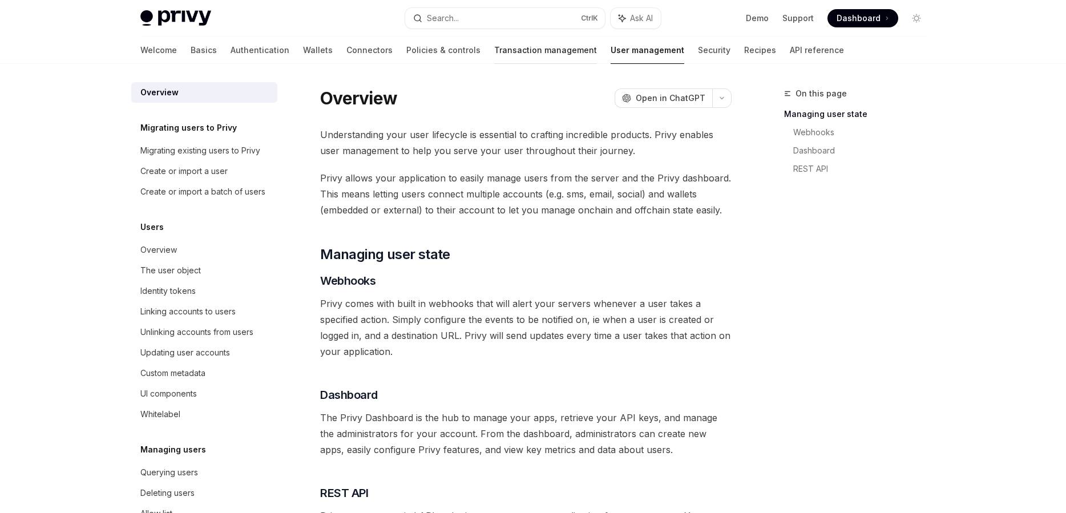
click at [502, 59] on link "Transaction management" at bounding box center [545, 50] width 103 height 27
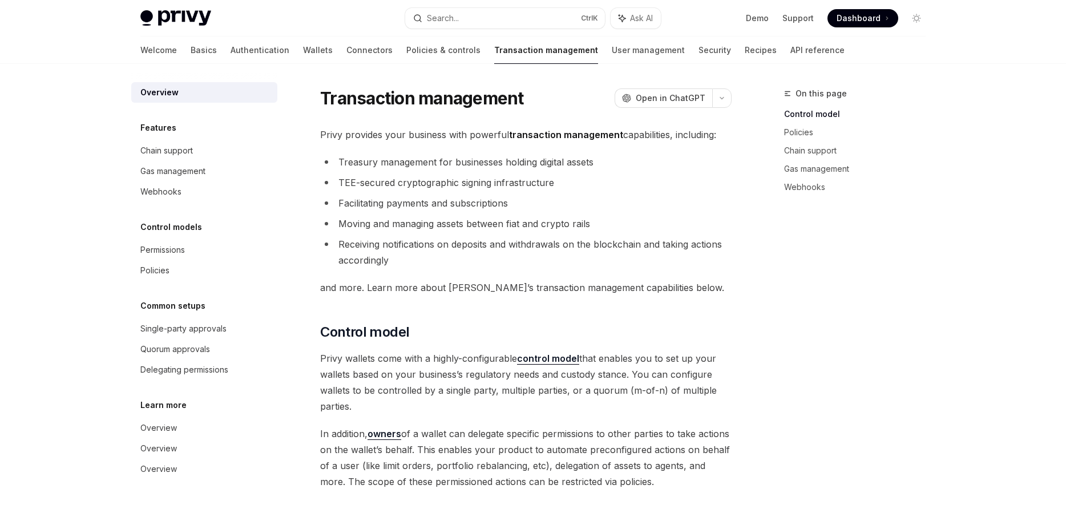
click at [506, 54] on link "Transaction management" at bounding box center [546, 50] width 104 height 27
click at [818, 63] on div "Welcome Basics Authentication Wallets Connectors Policies & controls Transactio…" at bounding box center [533, 50] width 840 height 27
click at [790, 59] on link "API reference" at bounding box center [817, 50] width 54 height 27
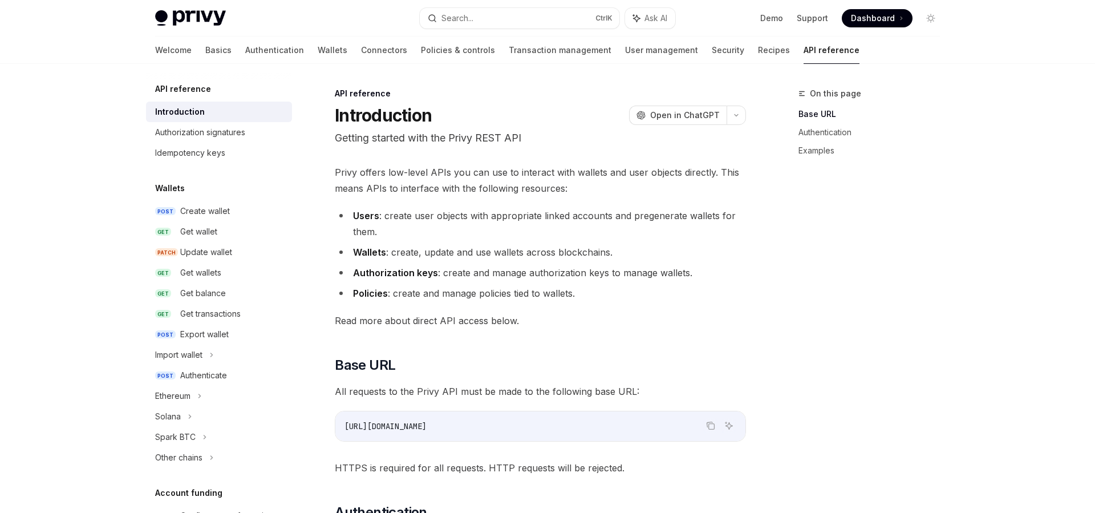
type textarea "*"
